Goal: Information Seeking & Learning: Learn about a topic

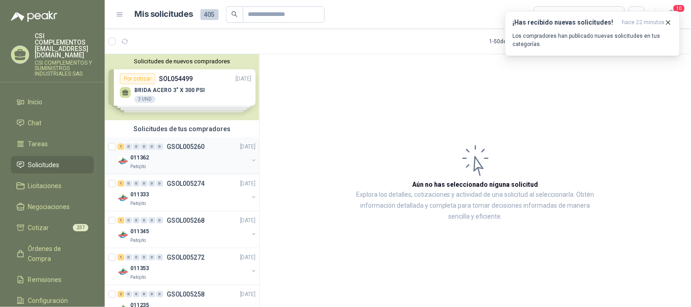
click at [163, 153] on div "011362" at bounding box center [189, 157] width 118 height 11
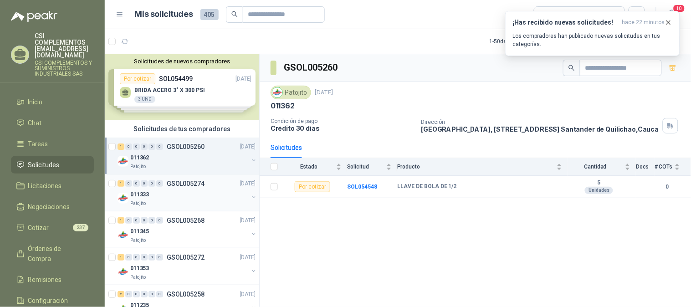
click at [172, 199] on div "011333 Patojito" at bounding box center [189, 198] width 118 height 18
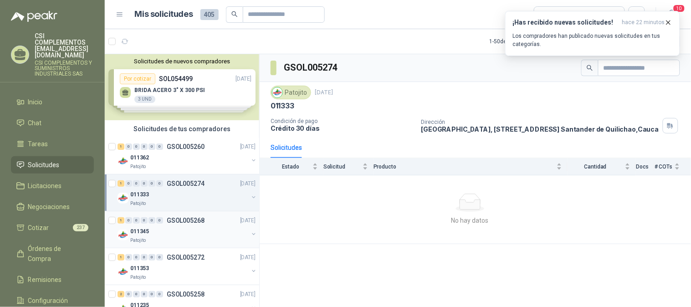
click at [169, 229] on div "011345" at bounding box center [189, 231] width 118 height 11
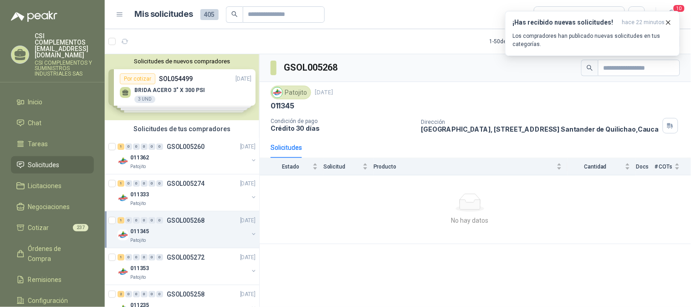
scroll to position [51, 0]
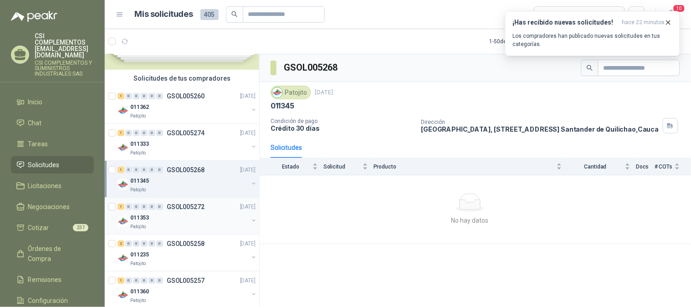
click at [171, 216] on div "011353" at bounding box center [189, 217] width 118 height 11
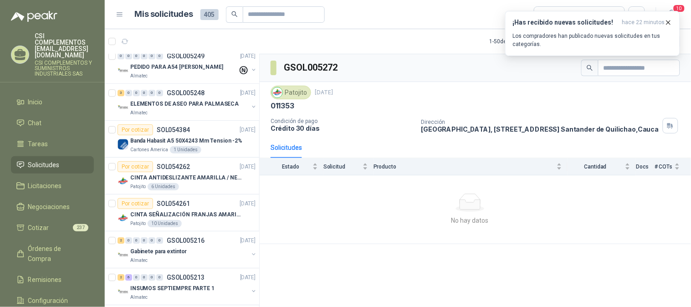
scroll to position [506, 0]
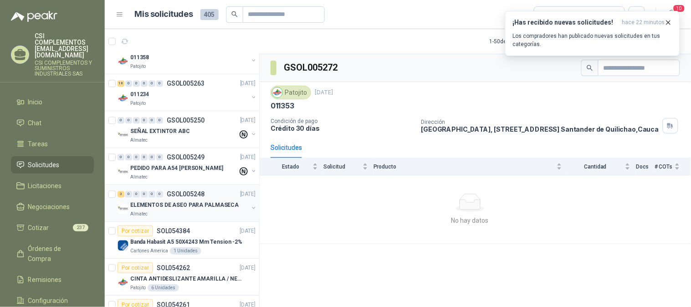
click at [175, 208] on p "ELEMENTOS DE ASEO PARA PALMASECA" at bounding box center [184, 205] width 108 height 9
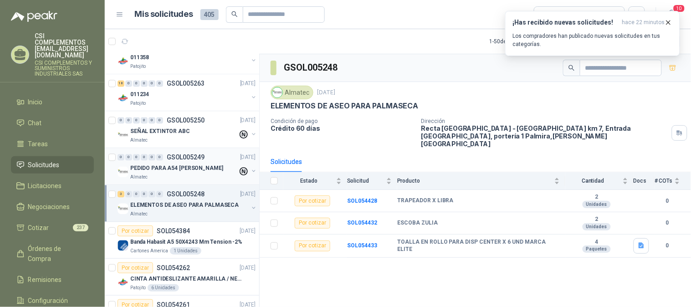
click at [156, 175] on div "Almatec" at bounding box center [183, 176] width 107 height 7
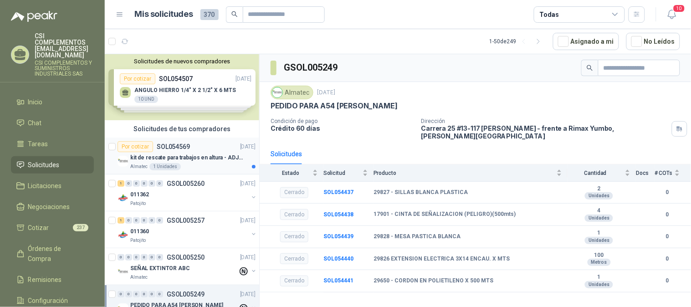
click at [132, 156] on p "kit de rescate para trabajos en altura - ADJUNTAR FICHA TECNICA" at bounding box center [186, 157] width 113 height 9
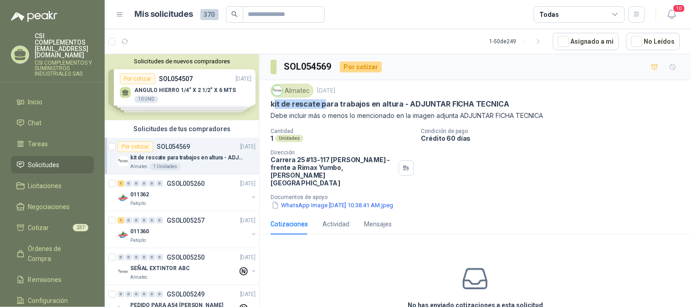
drag, startPoint x: 274, startPoint y: 102, endPoint x: 324, endPoint y: 105, distance: 50.1
click at [324, 105] on p "kit de rescate para trabajos en altura - ADJUNTAR FICHA TECNICA" at bounding box center [389, 104] width 239 height 10
drag, startPoint x: 320, startPoint y: 109, endPoint x: 313, endPoint y: 110, distance: 6.8
click at [319, 109] on div "Almatec 2 sept, 2025 kit de rescate para trabajos en altura - ADJUNTAR FICHA TE…" at bounding box center [474, 102] width 409 height 37
click at [311, 200] on button "WhatsApp Image 2025-09-02 at 10.38.41 AM.jpeg" at bounding box center [331, 205] width 123 height 10
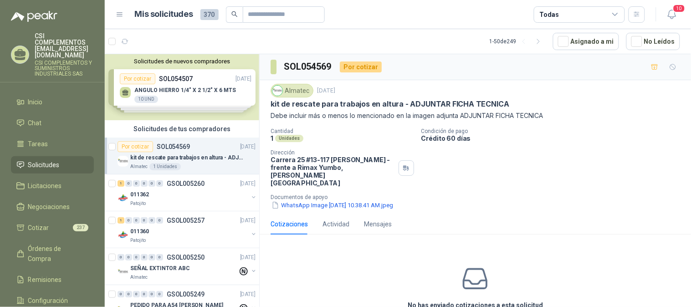
click at [305, 117] on p "Debe incluir más o menos lo mencionado en la imagen adjunta ADJUNTAR FICHA TECN…" at bounding box center [474, 116] width 409 height 10
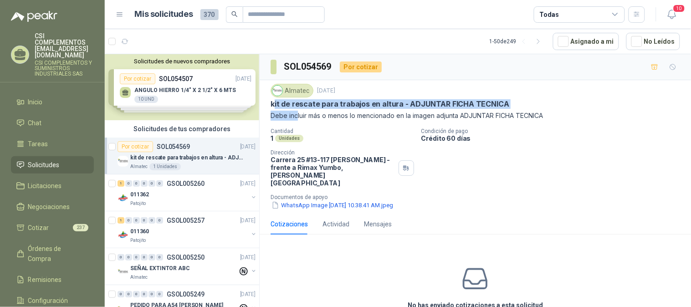
drag, startPoint x: 272, startPoint y: 105, endPoint x: 296, endPoint y: 121, distance: 28.8
click at [296, 121] on div "Almatec 2 sept, 2025 kit de rescate para trabajos en altura - ADJUNTAR FICHA TE…" at bounding box center [474, 147] width 409 height 126
click at [279, 107] on p "kit de rescate para trabajos en altura - ADJUNTAR FICHA TECNICA" at bounding box center [389, 104] width 239 height 10
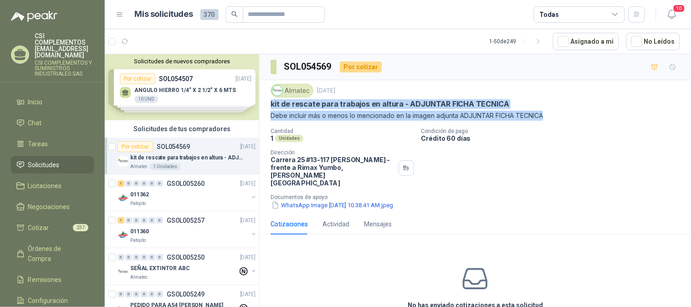
drag, startPoint x: 270, startPoint y: 105, endPoint x: 549, endPoint y: 114, distance: 278.3
click at [549, 114] on div "Almatec 2 sept, 2025 kit de rescate para trabajos en altura - ADJUNTAR FICHA TE…" at bounding box center [474, 102] width 409 height 37
copy div "kit de rescate para trabajos en altura - ADJUNTAR FICHA TECNICA Debe incluir má…"
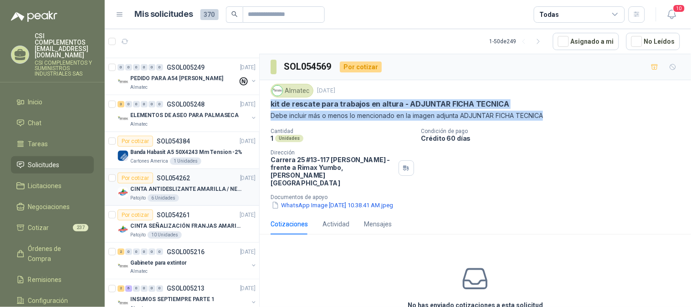
scroll to position [152, 0]
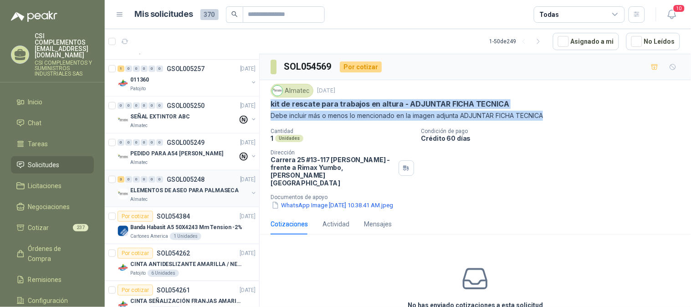
click at [203, 187] on p "ELEMENTOS DE ASEO PARA PALMASECA" at bounding box center [184, 190] width 108 height 9
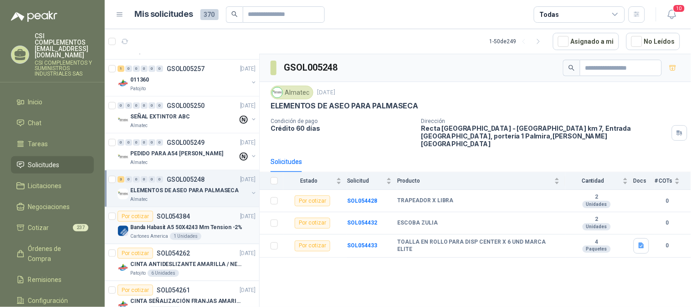
click at [133, 228] on p "Banda Habasit A5 50X4243 Mm Tension -2%" at bounding box center [186, 227] width 112 height 9
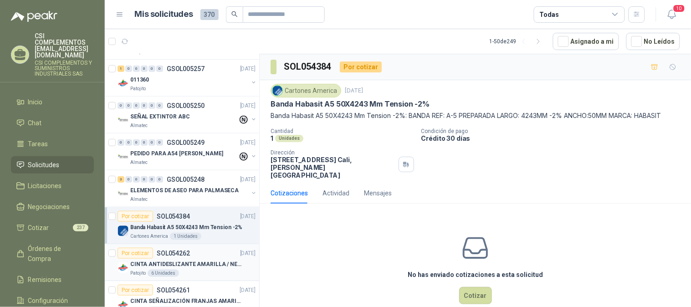
scroll to position [202, 0]
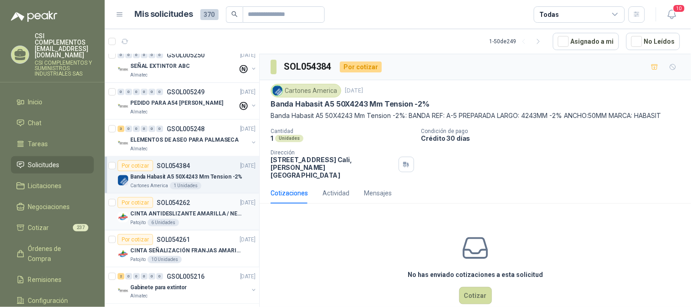
click at [178, 218] on div "CINTA ANTIDESLIZANTE AMARILLA / NEGRA" at bounding box center [192, 213] width 125 height 11
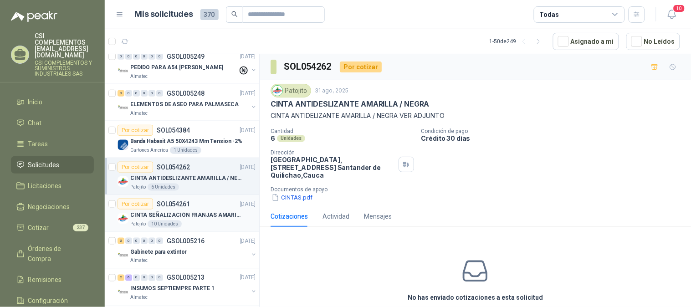
scroll to position [253, 0]
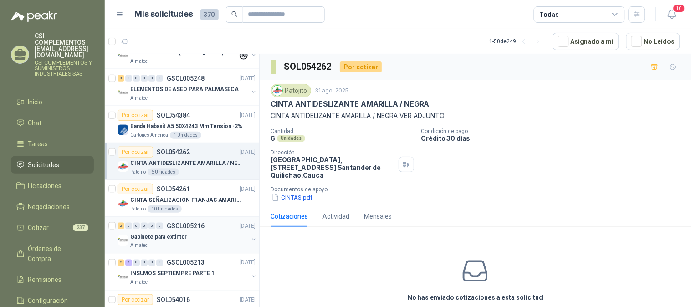
click at [190, 235] on div "Gabinete para extintor" at bounding box center [189, 236] width 118 height 11
